Goal: Task Accomplishment & Management: Use online tool/utility

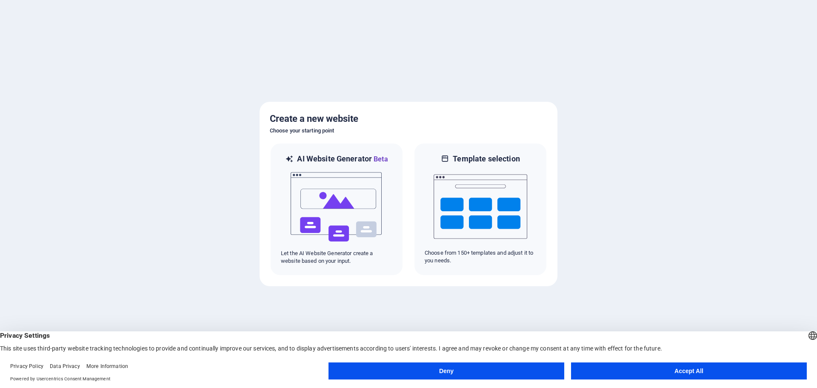
click at [641, 370] on button "Accept All" at bounding box center [689, 370] width 236 height 17
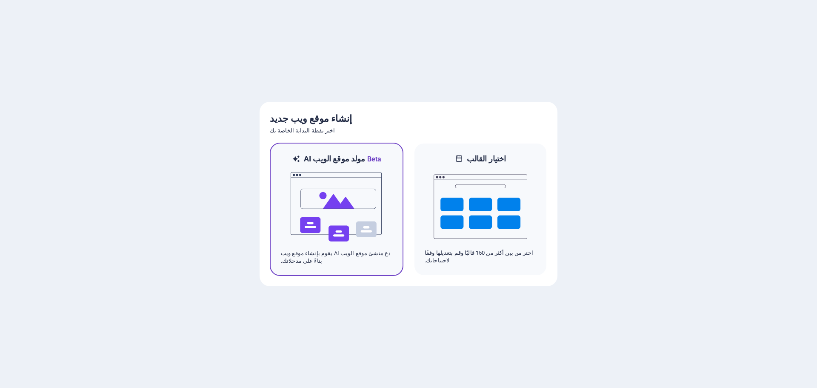
click at [351, 158] on font "مولد موقع الويب AI" at bounding box center [334, 158] width 61 height 9
click at [378, 174] on img at bounding box center [337, 206] width 94 height 85
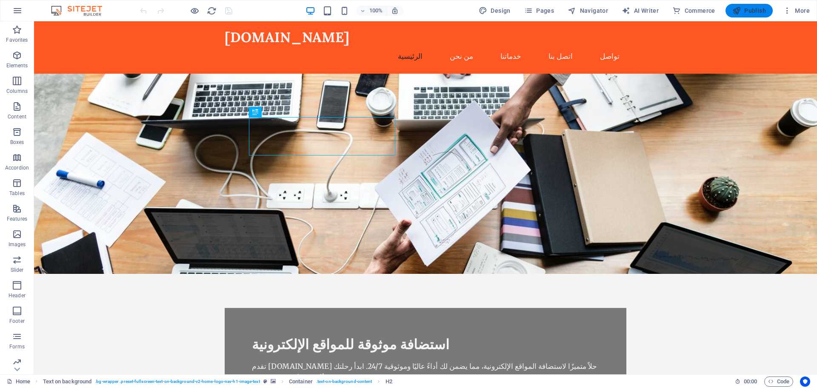
click at [752, 11] on span "Publish" at bounding box center [750, 10] width 34 height 9
